Goal: Transaction & Acquisition: Purchase product/service

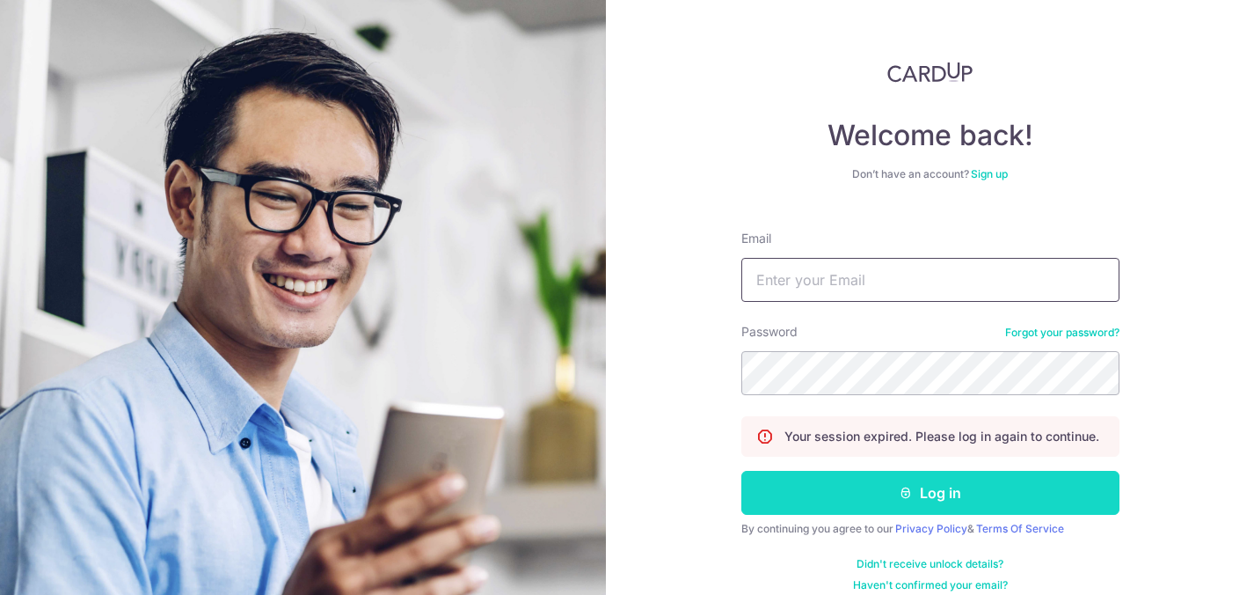
type input "[PERSON_NAME][EMAIL_ADDRESS][DOMAIN_NAME]"
click at [874, 495] on button "Log in" at bounding box center [930, 493] width 378 height 44
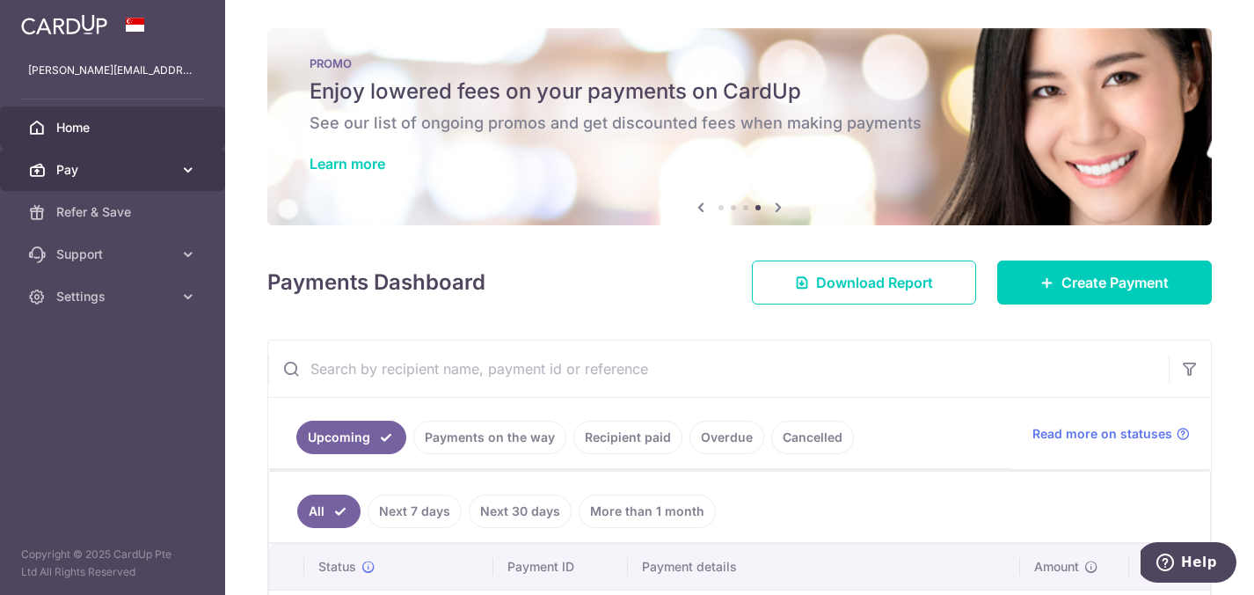
click at [97, 164] on span "Pay" at bounding box center [114, 170] width 116 height 18
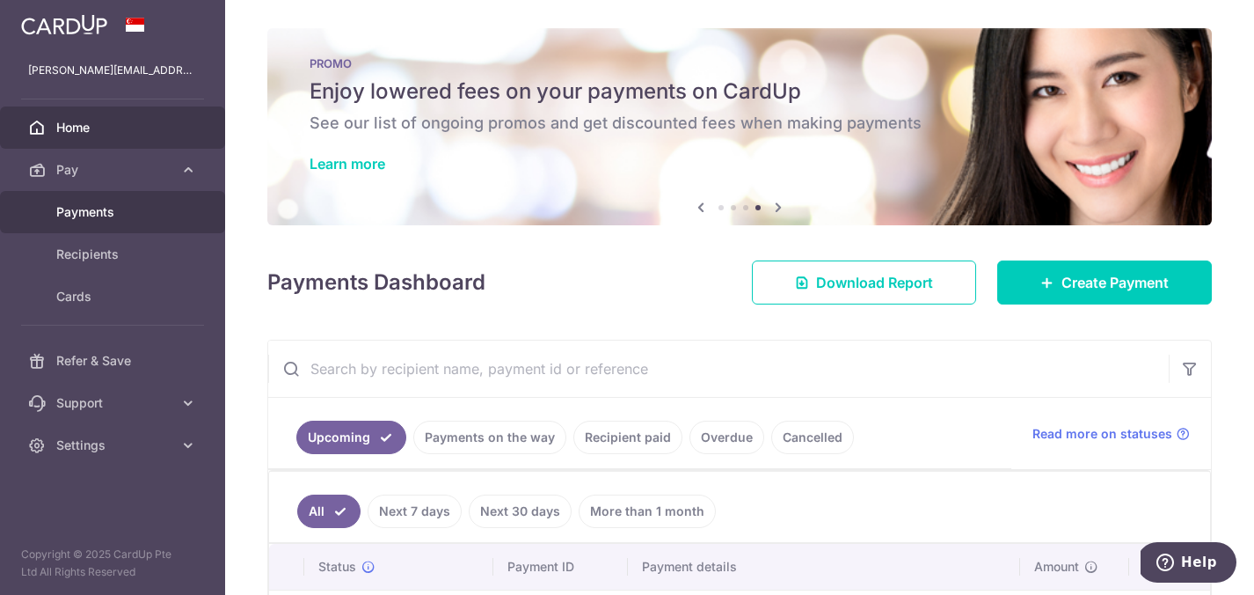
click at [97, 218] on span "Payments" at bounding box center [114, 212] width 116 height 18
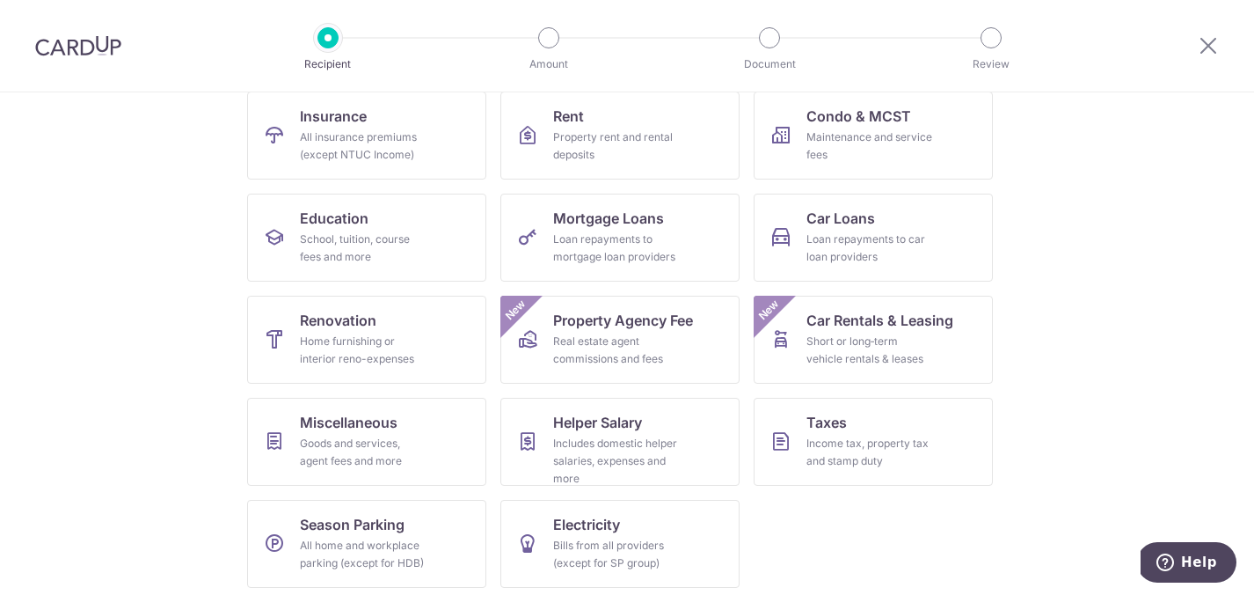
scroll to position [193, 0]
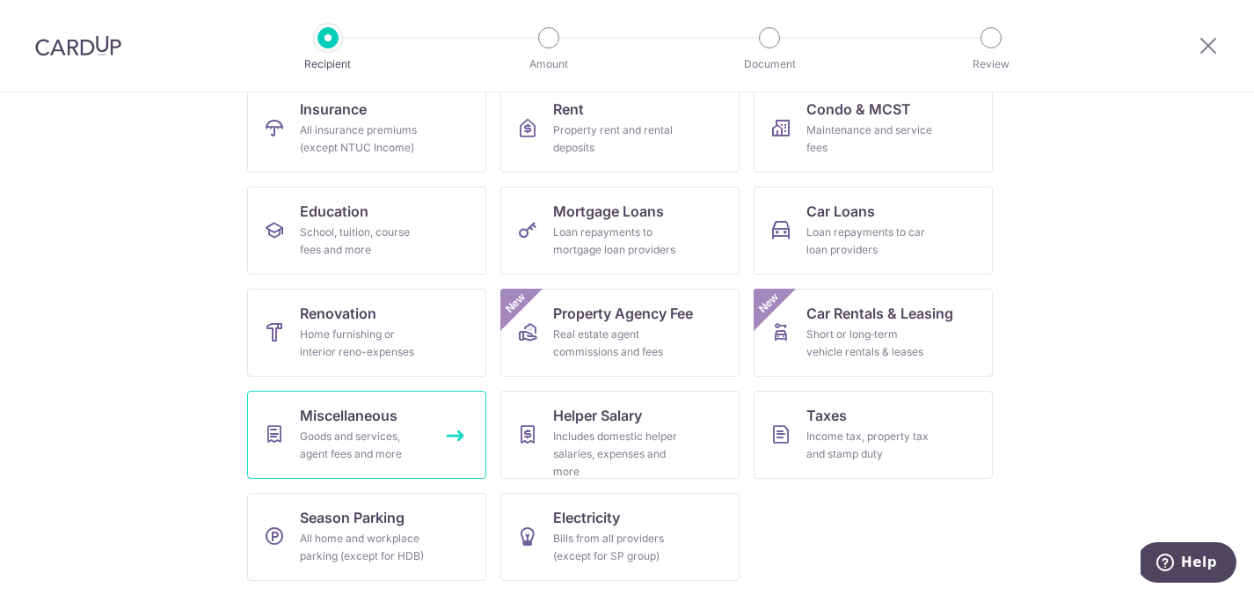
click at [352, 444] on div "Goods and services, agent fees and more" at bounding box center [363, 444] width 127 height 35
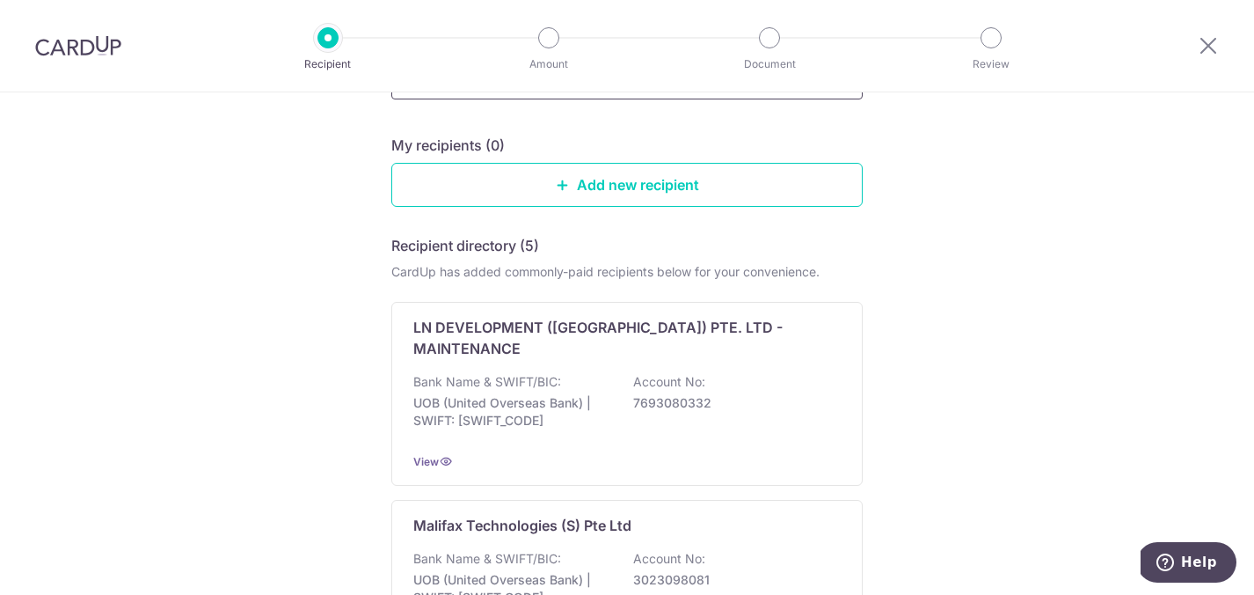
scroll to position [195, 0]
